Goal: Information Seeking & Learning: Understand process/instructions

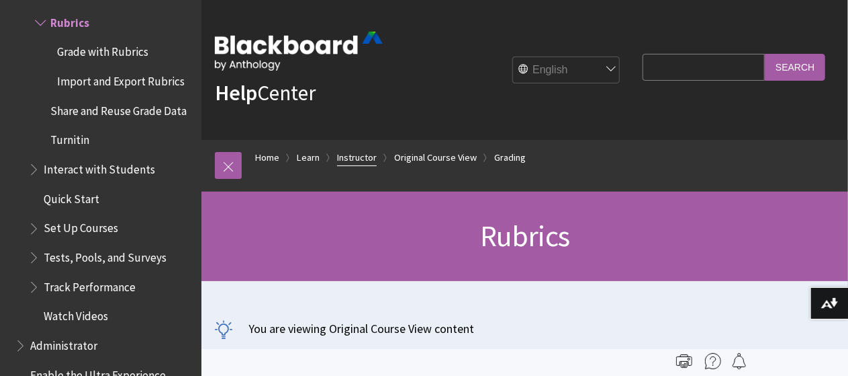
click at [372, 157] on link "Instructor" at bounding box center [357, 157] width 40 height 17
